Goal: Information Seeking & Learning: Check status

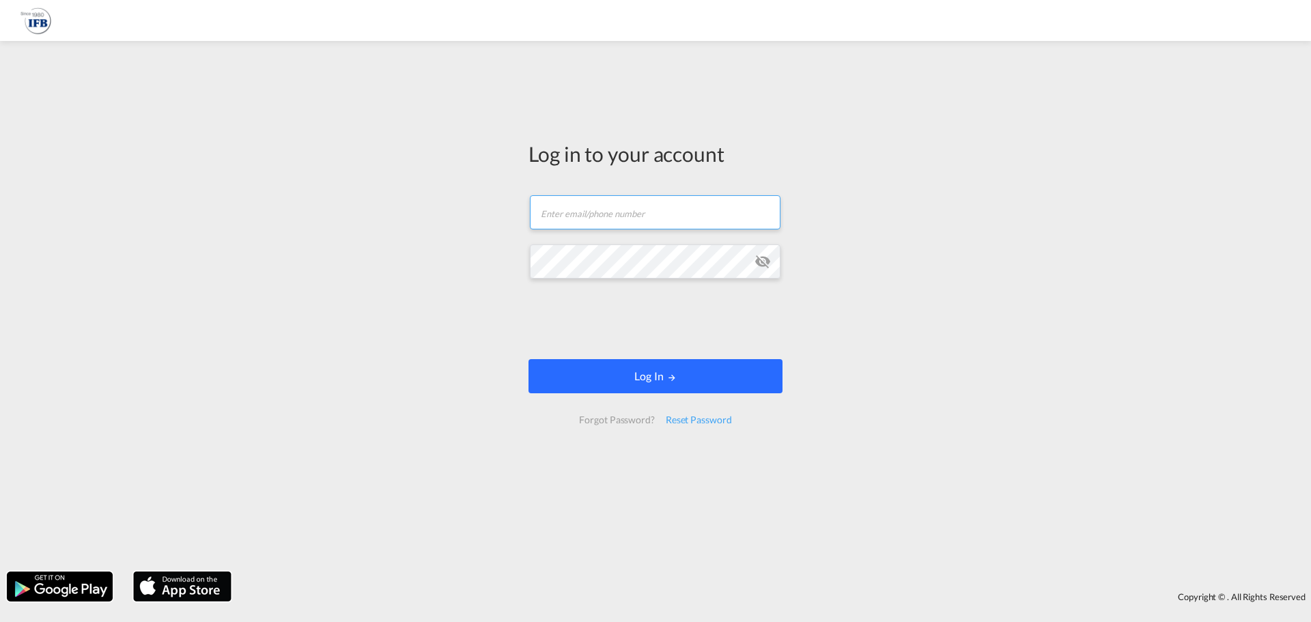
type input "[PERSON_NAME][EMAIL_ADDRESS][PERSON_NAME][DOMAIN_NAME]"
click at [678, 370] on button "Log In" at bounding box center [656, 376] width 254 height 34
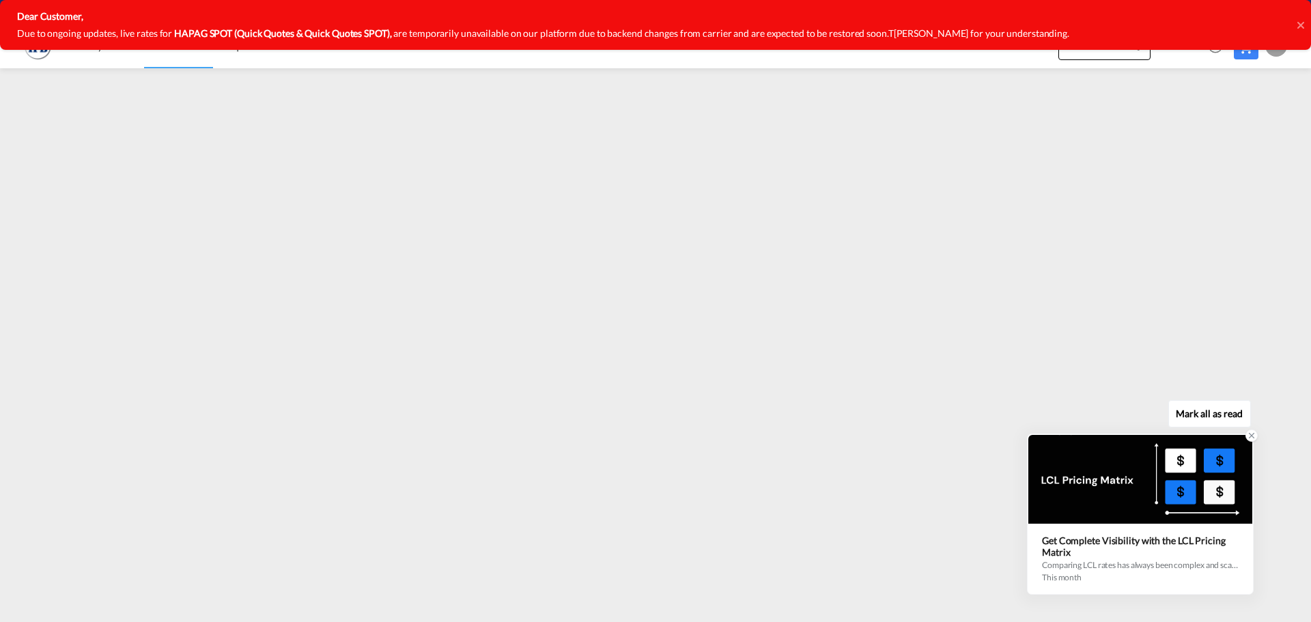
click at [1250, 433] on icon at bounding box center [1252, 436] width 10 height 10
